Goal: Check status: Check status

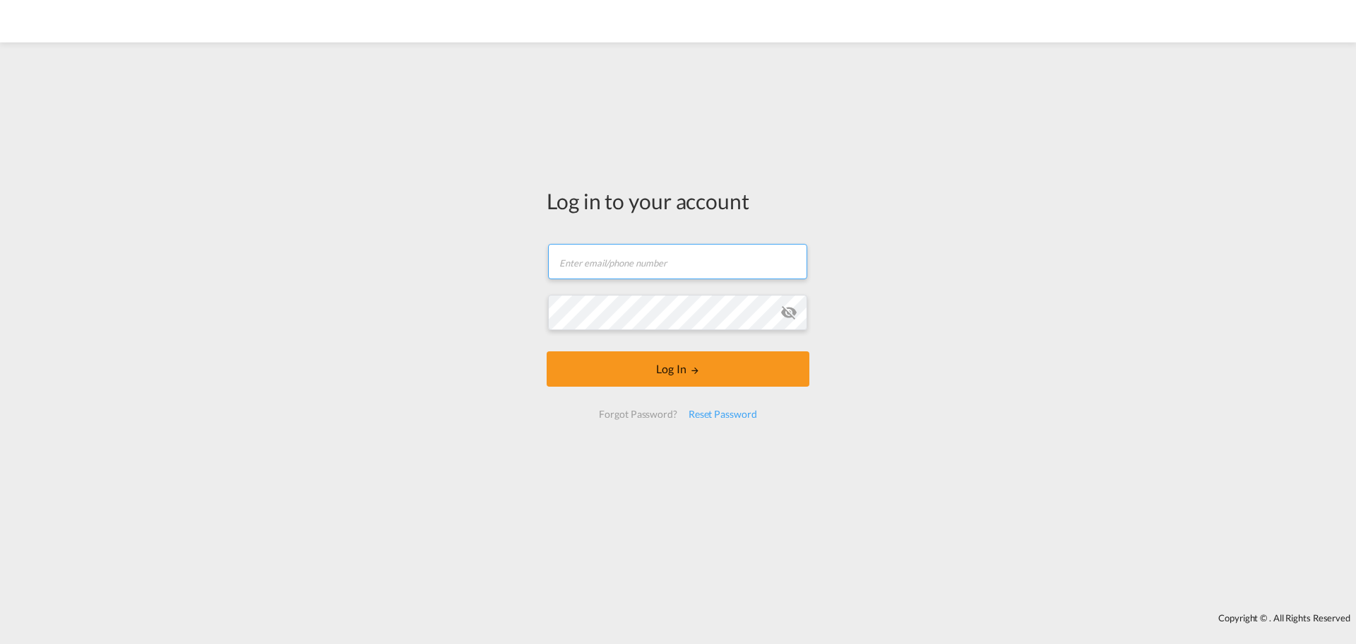
type input "[EMAIL_ADDRESS][DOMAIN_NAME]"
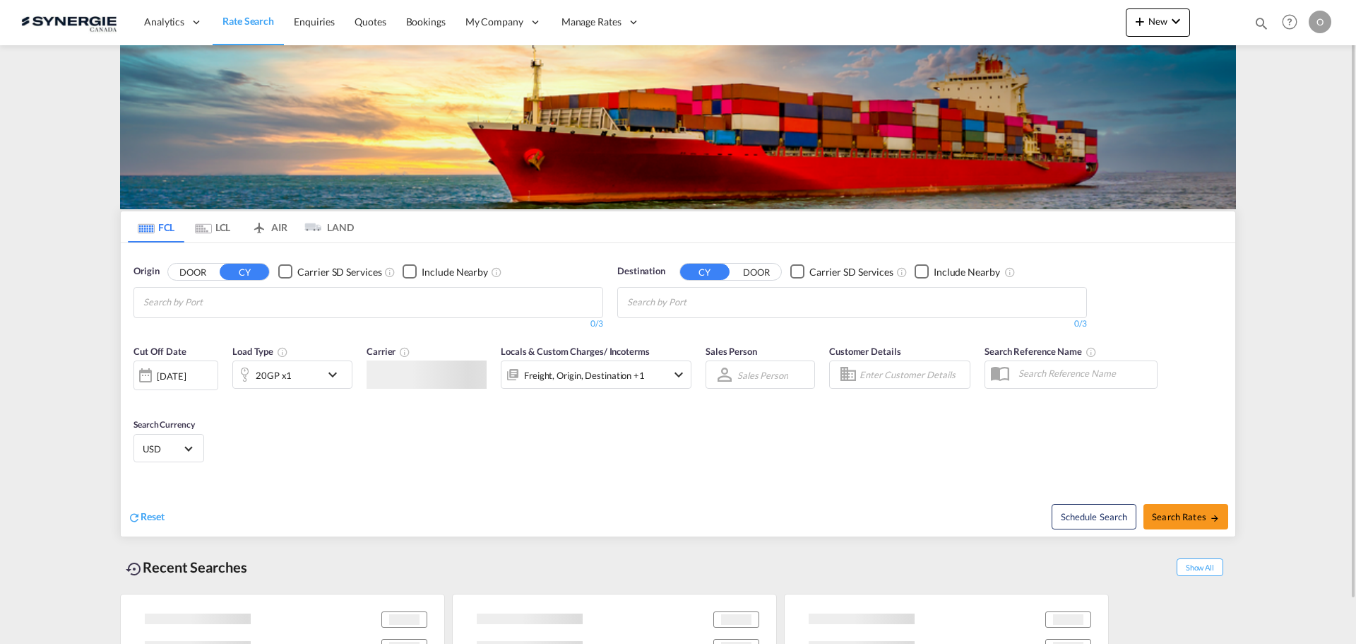
click at [1258, 23] on md-icon "icon-magnify" at bounding box center [1262, 24] width 16 height 16
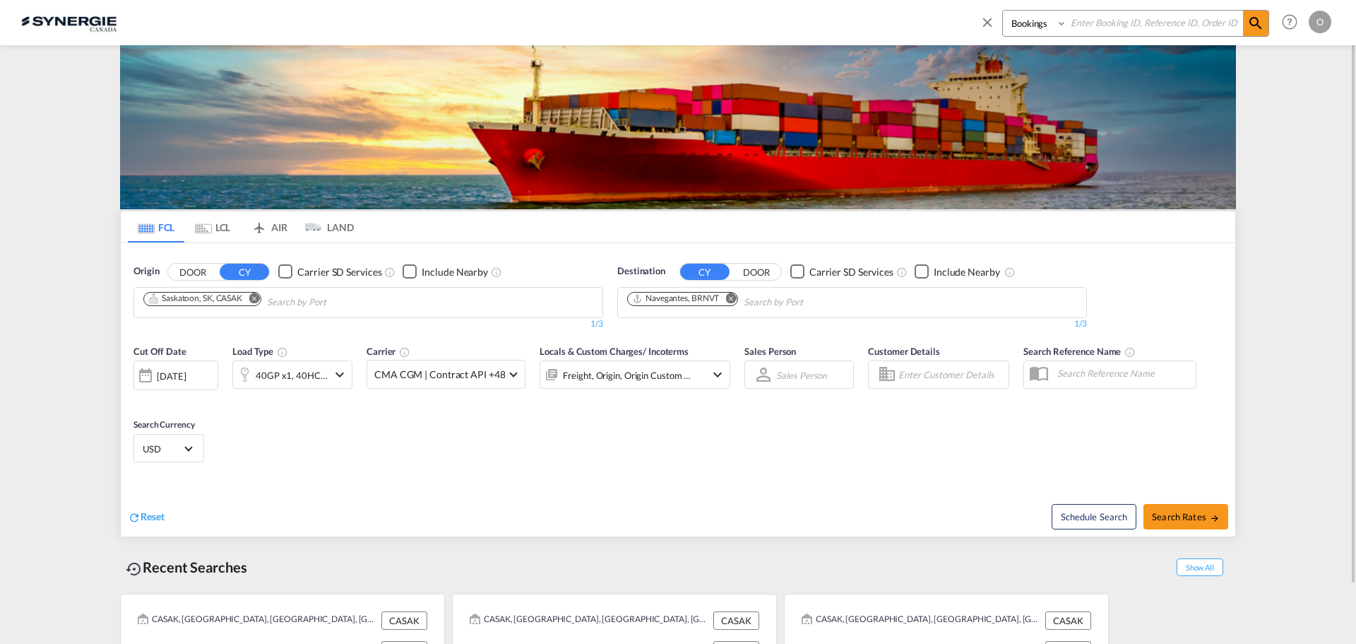
click at [1034, 23] on select "Bookings Quotes Enquiries" at bounding box center [1036, 23] width 67 height 25
select select "Quotes"
click at [1003, 11] on select "Bookings Quotes Enquiries" at bounding box center [1036, 23] width 67 height 25
click at [1129, 18] on input at bounding box center [1156, 23] width 176 height 25
paste input "SYC000014440"
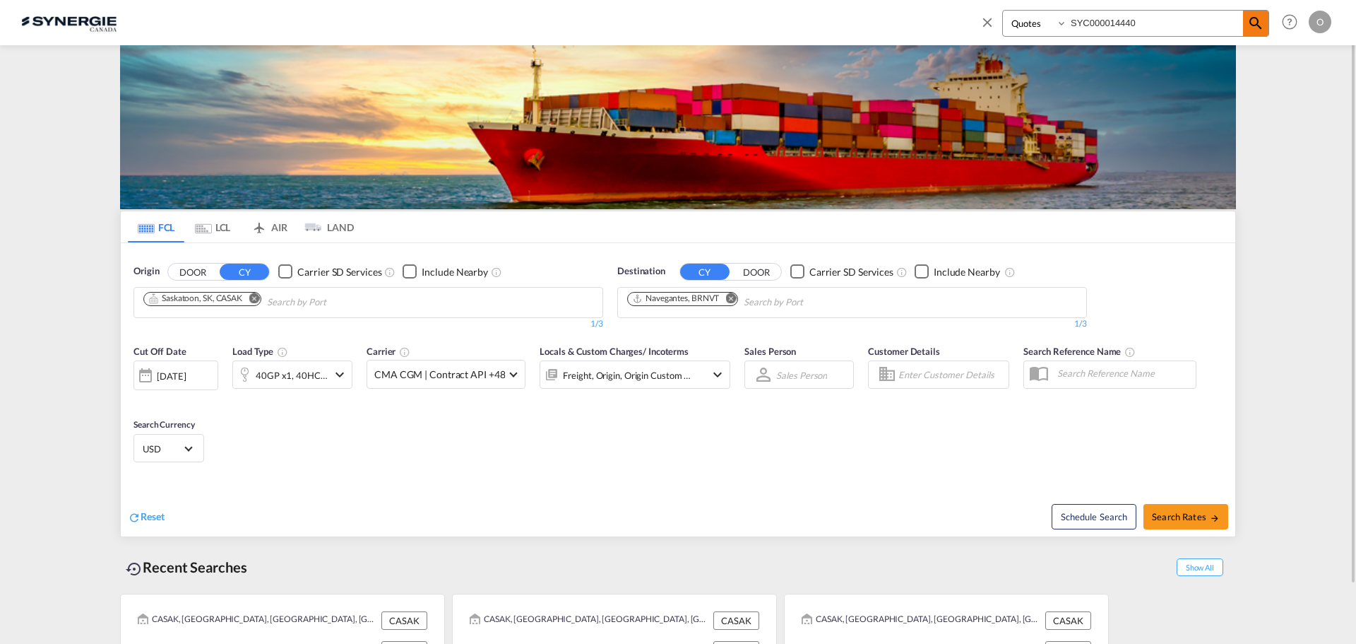
type input "SYC000014440"
click at [1263, 30] on md-icon "icon-magnify" at bounding box center [1256, 23] width 17 height 17
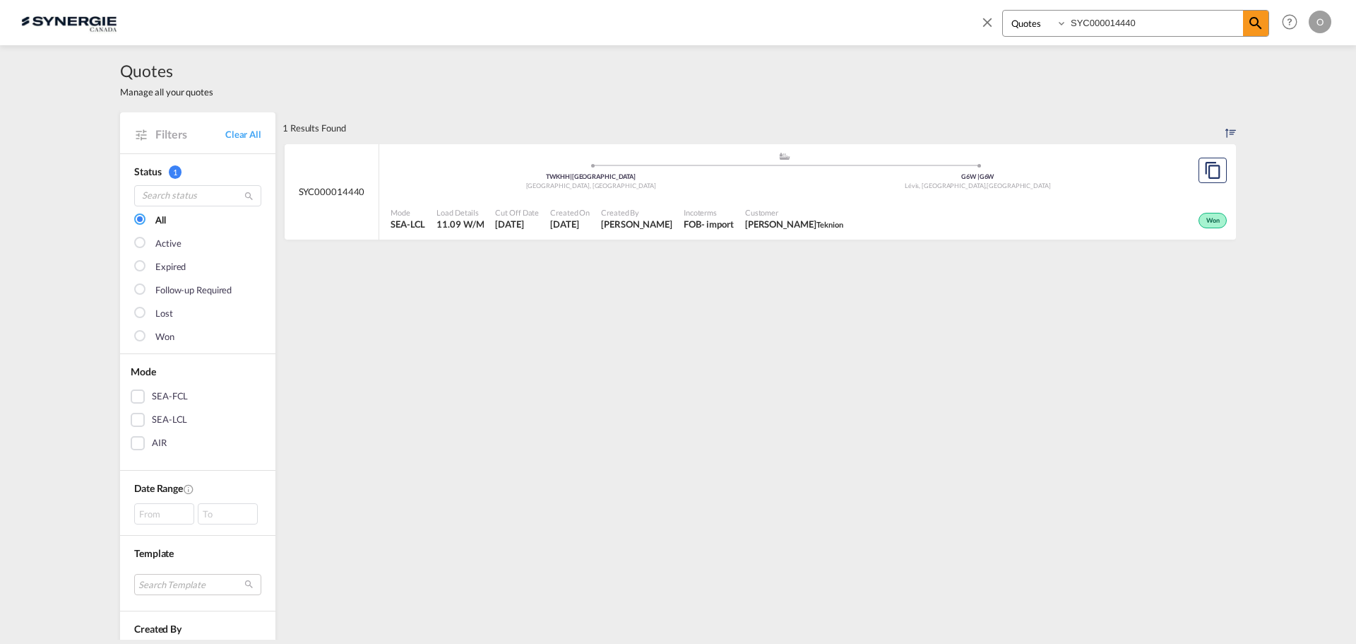
click at [1153, 202] on div "Won" at bounding box center [1040, 218] width 382 height 35
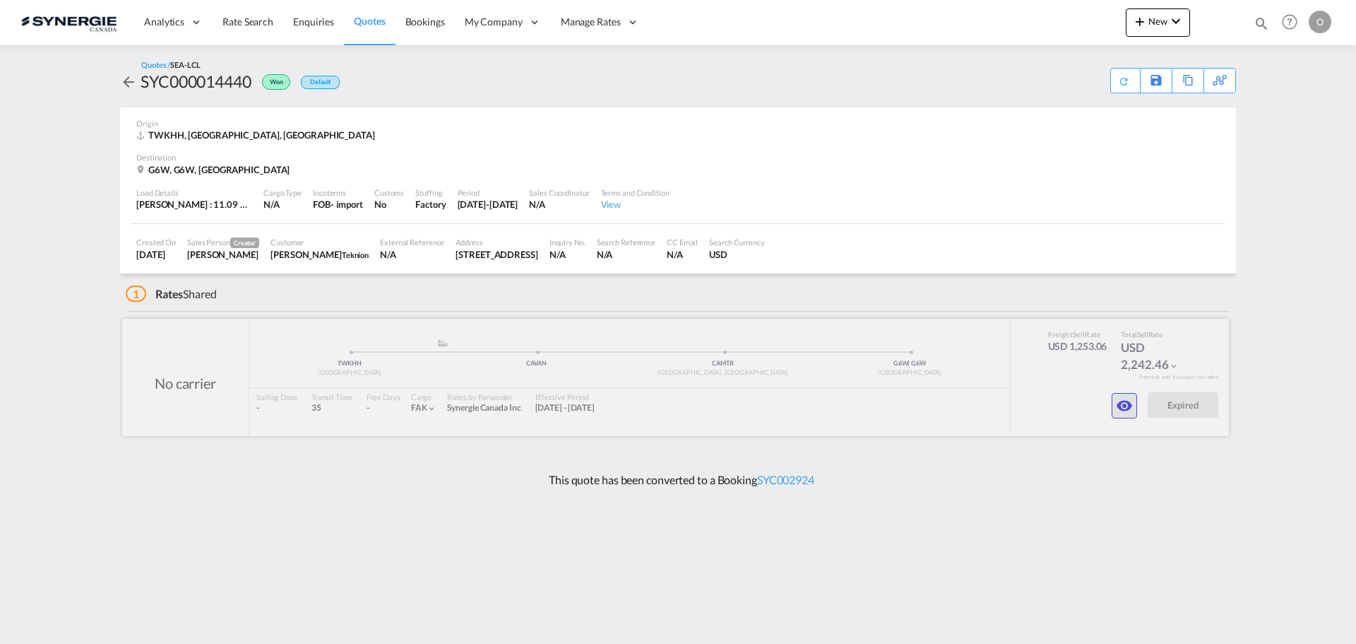
click at [1124, 403] on md-icon "icon-eye" at bounding box center [1124, 405] width 17 height 17
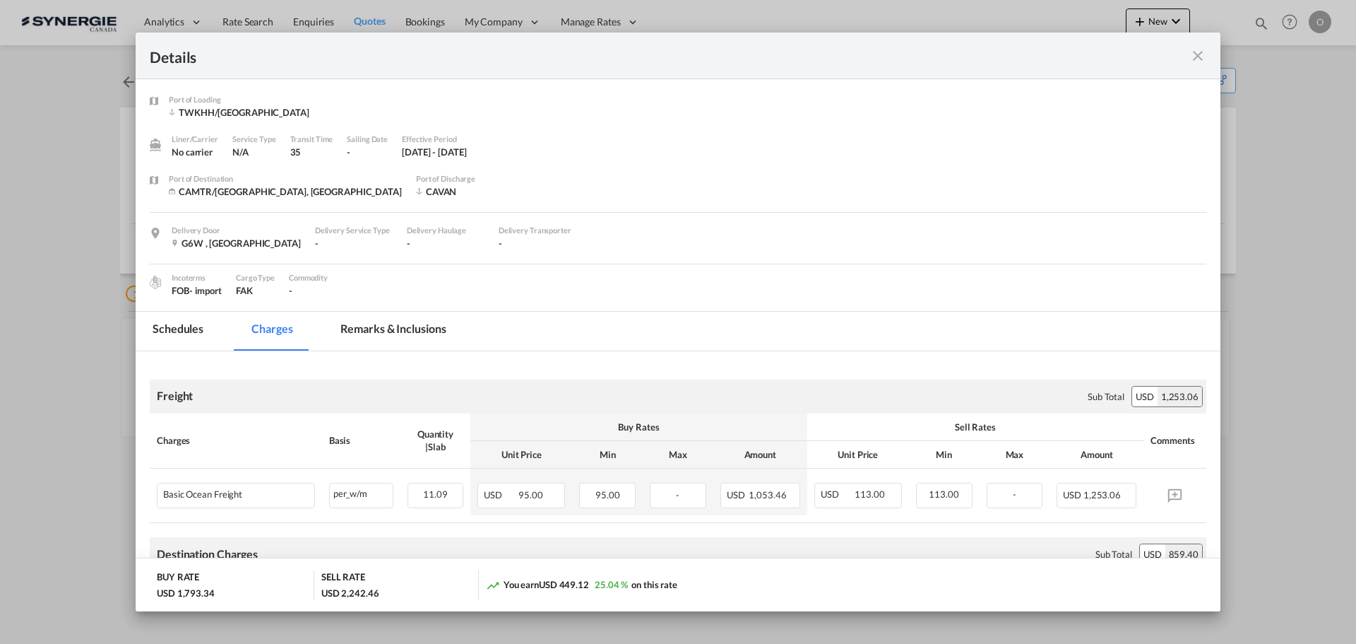
scroll to position [71, 0]
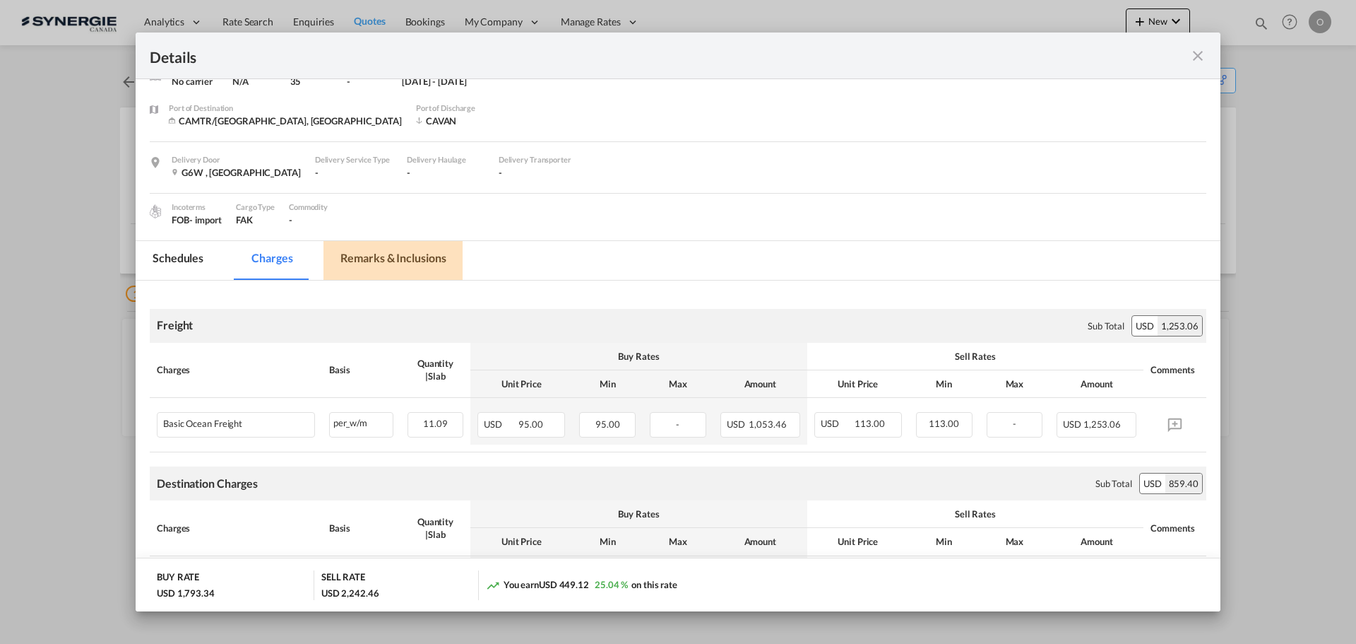
click at [410, 256] on md-tab-item "Remarks & Inclusions" at bounding box center [393, 260] width 139 height 39
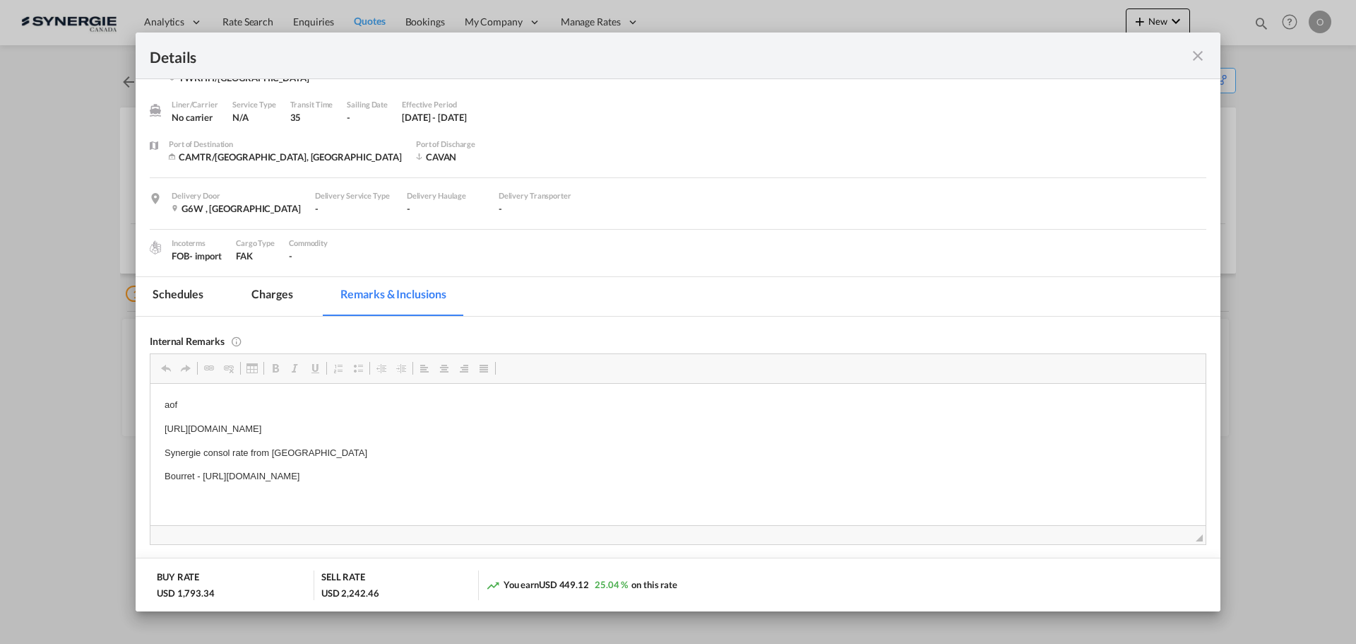
scroll to position [0, 0]
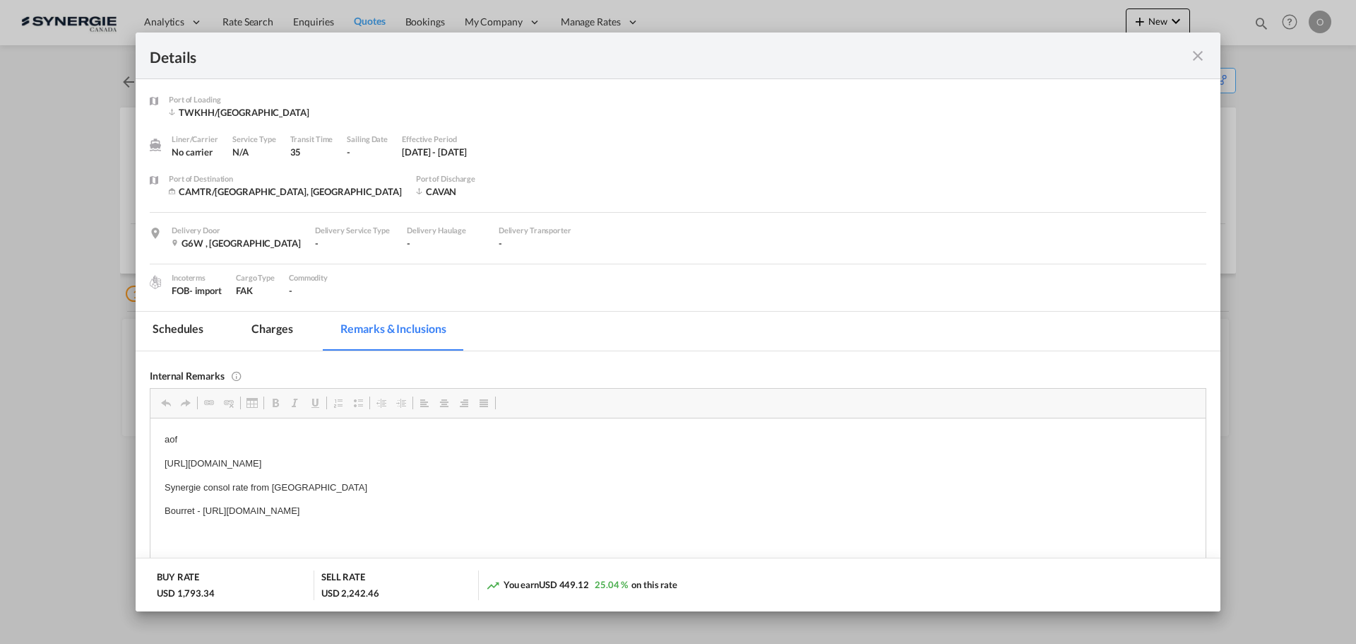
click at [273, 327] on md-tab-item "Charges" at bounding box center [272, 331] width 75 height 39
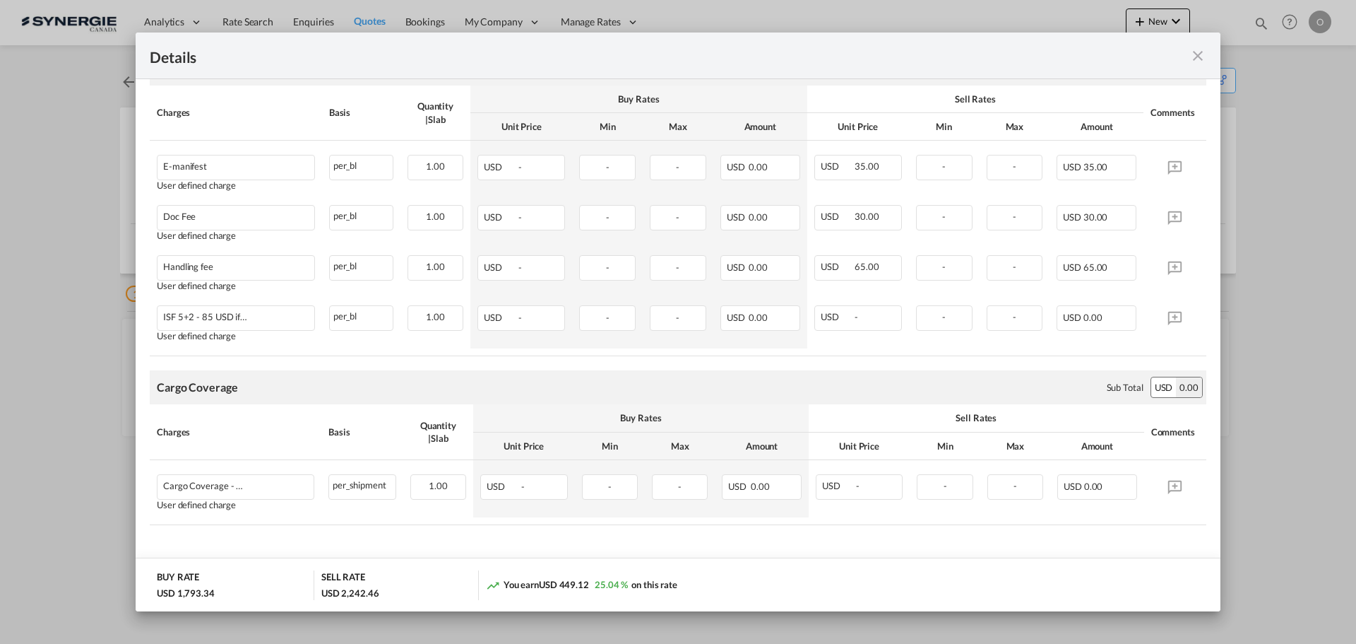
scroll to position [714, 0]
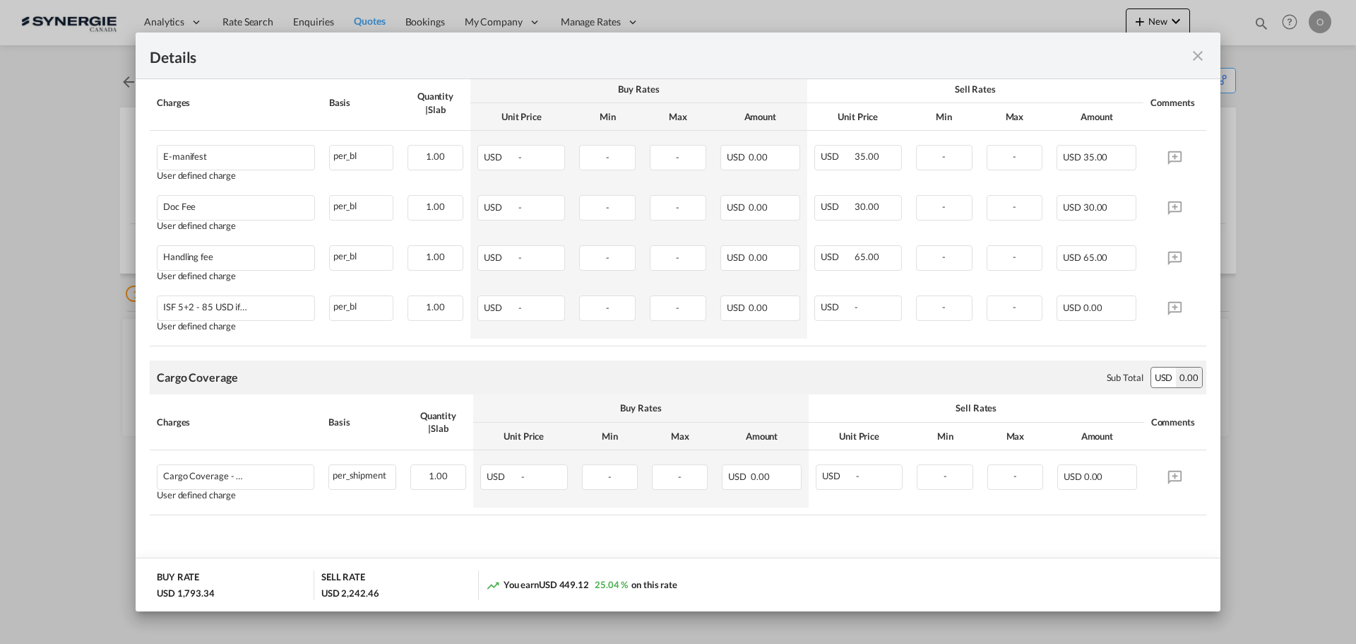
click at [1203, 58] on md-icon "icon-close fg-AAA8AD m-0 cursor" at bounding box center [1198, 55] width 17 height 17
